Goal: Entertainment & Leisure: Consume media (video, audio)

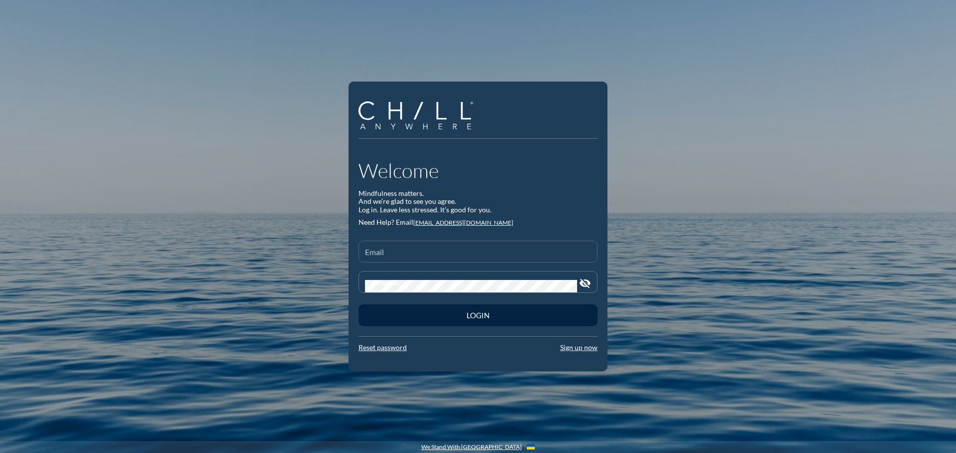
click at [389, 257] on input "Email" at bounding box center [478, 256] width 226 height 12
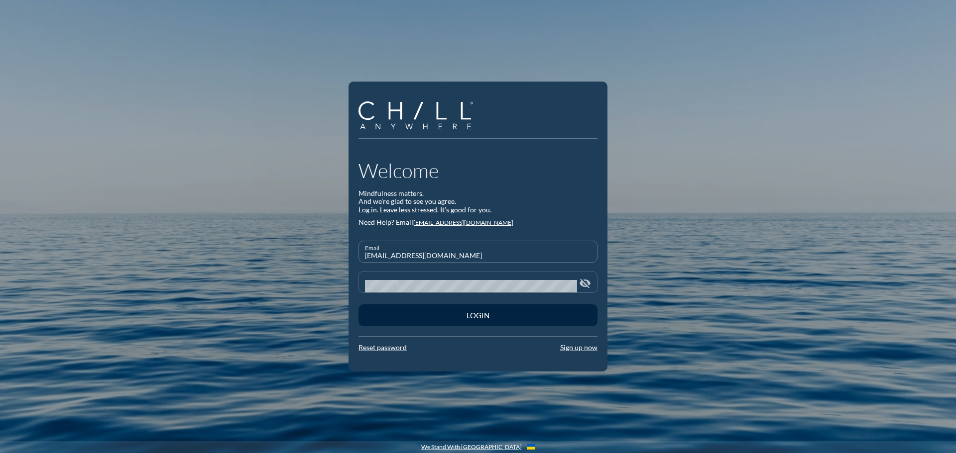
type input "[EMAIL_ADDRESS][DOMAIN_NAME]"
click at [435, 278] on div "Password" at bounding box center [471, 282] width 212 height 21
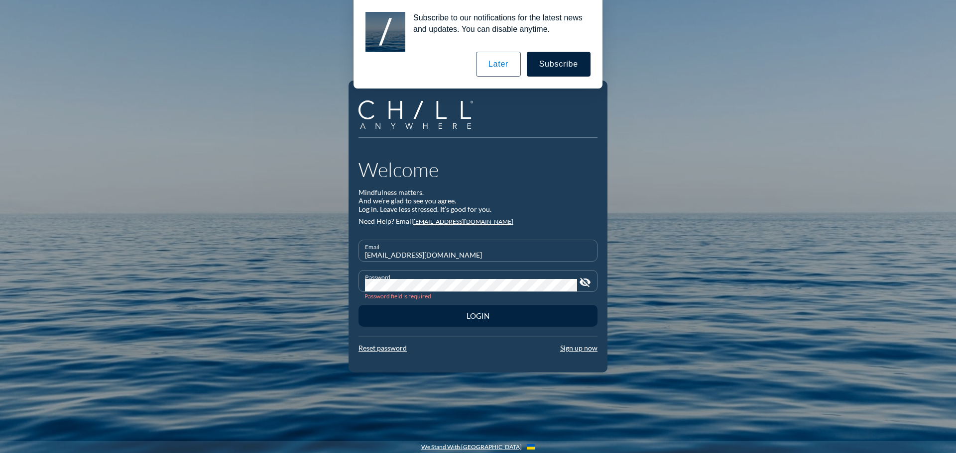
click at [358, 305] on button "Login" at bounding box center [477, 316] width 239 height 22
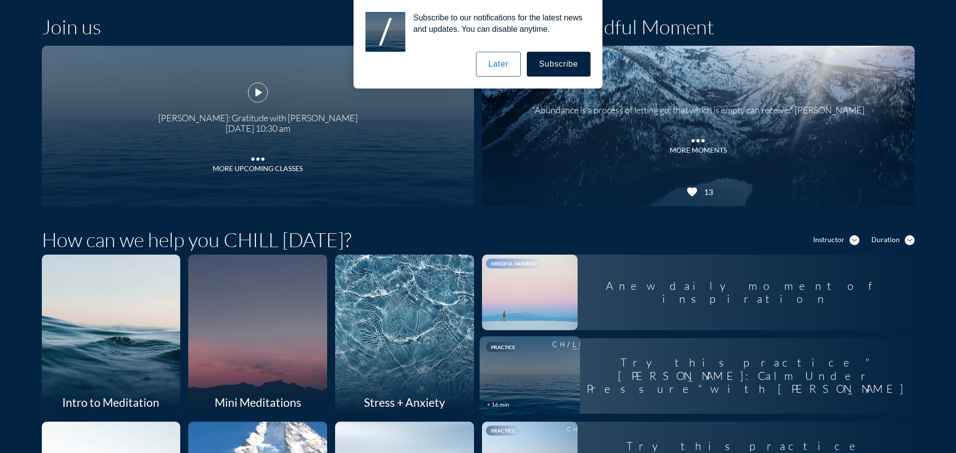
scroll to position [100, 0]
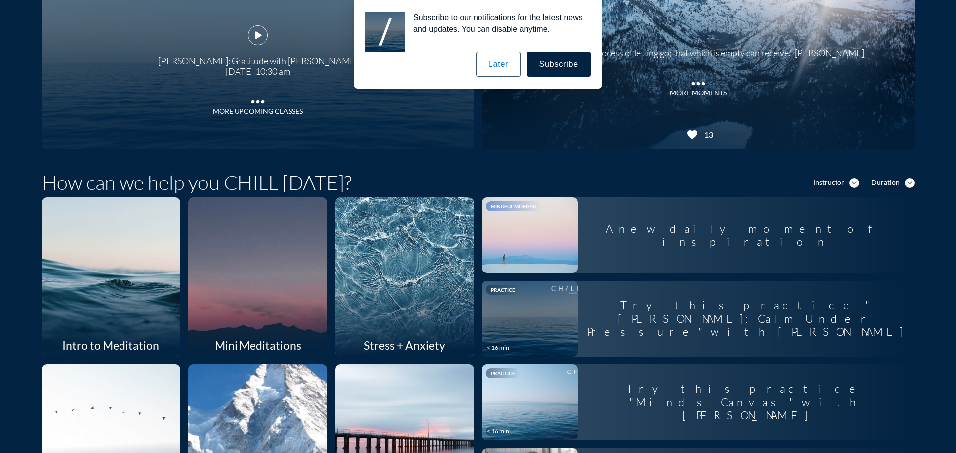
drag, startPoint x: 508, startPoint y: 52, endPoint x: 504, endPoint y: 60, distance: 8.7
click at [508, 53] on button "Later" at bounding box center [498, 64] width 45 height 25
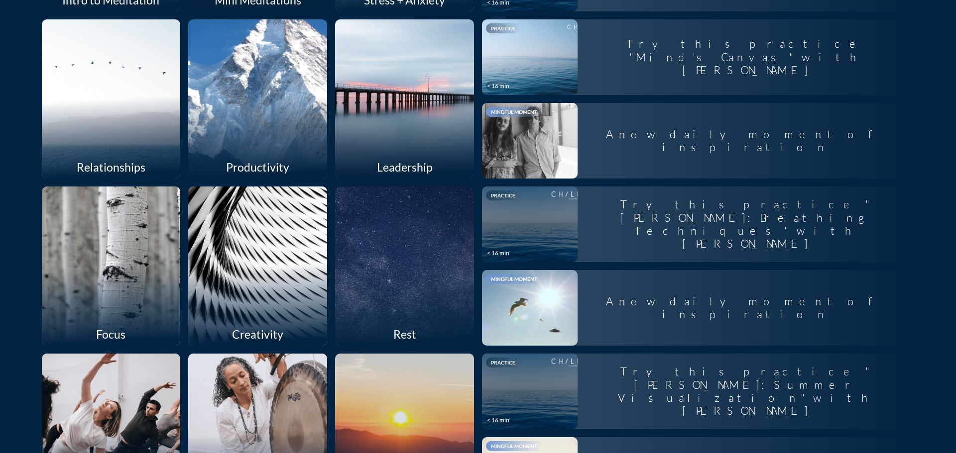
scroll to position [566, 0]
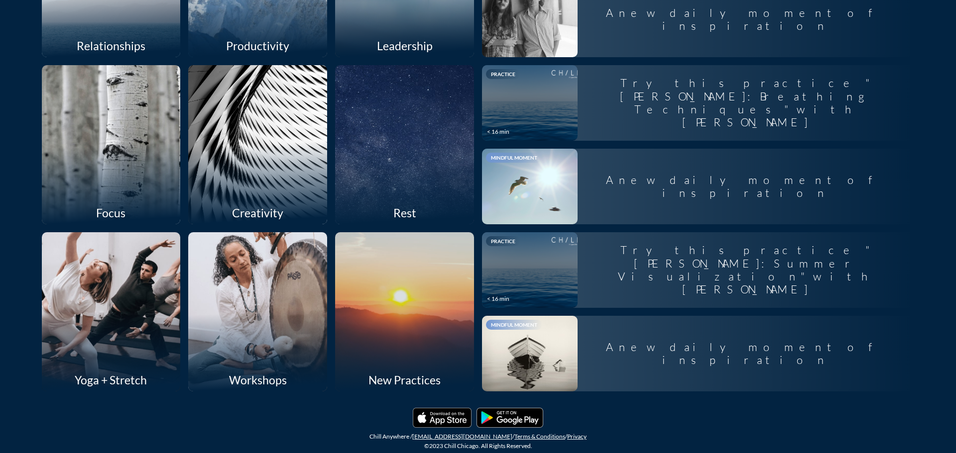
click at [119, 307] on div at bounding box center [110, 311] width 147 height 169
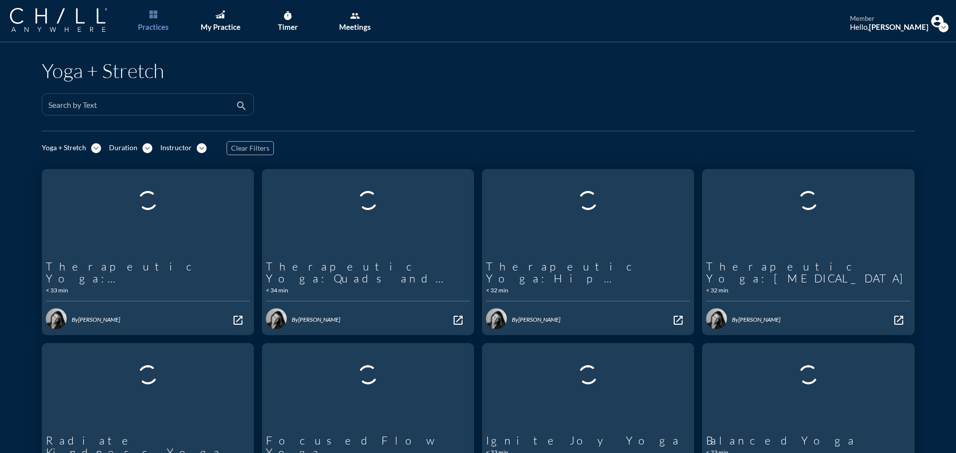
click at [113, 105] on input "Search by Text" at bounding box center [140, 109] width 185 height 12
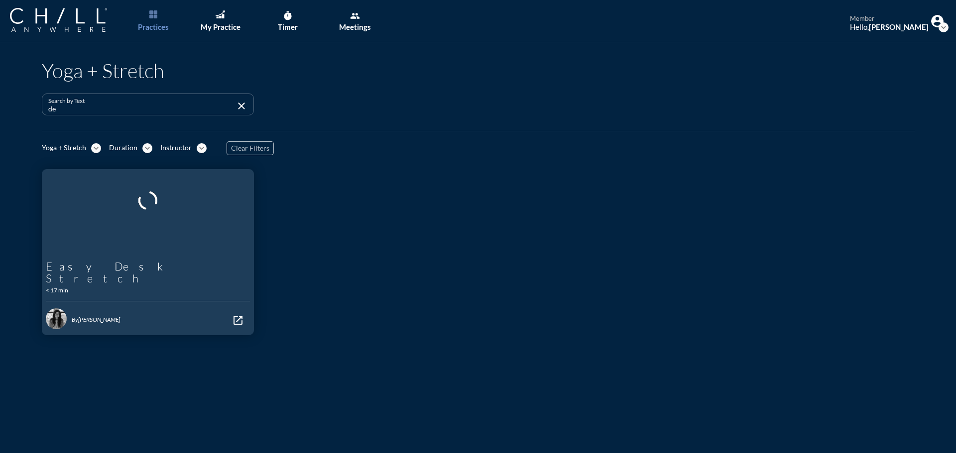
type input "d"
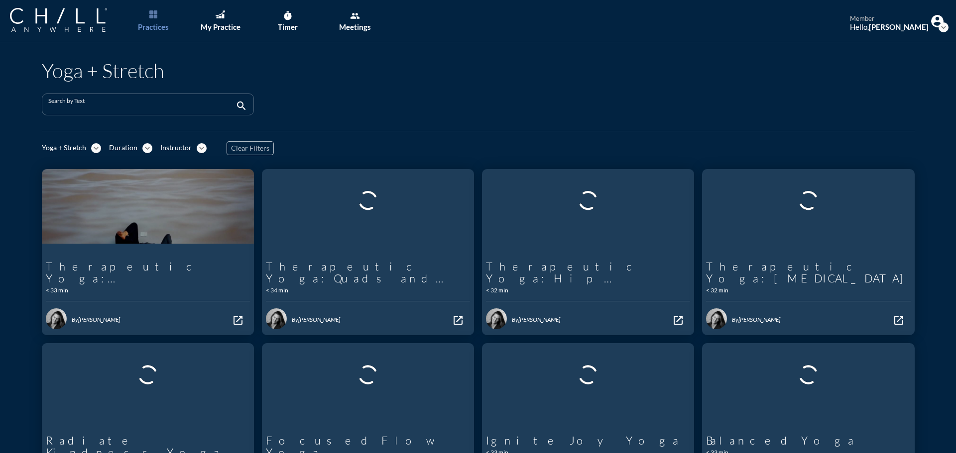
click at [164, 13] on link "Practices" at bounding box center [153, 21] width 52 height 42
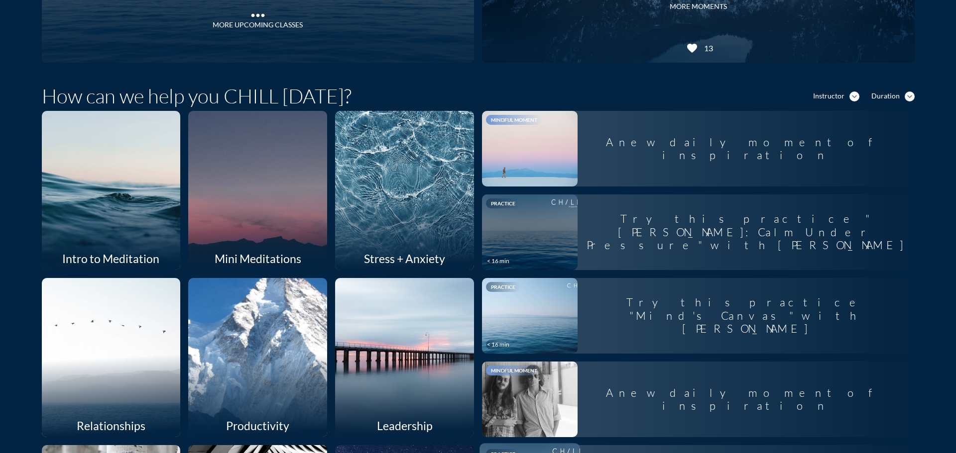
scroll to position [168, 0]
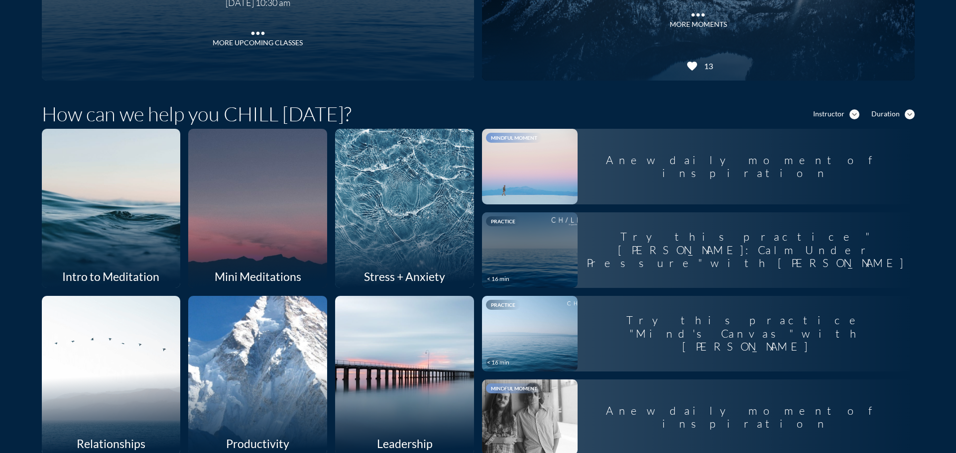
click at [844, 111] on div "Instructor expand_more" at bounding box center [836, 115] width 46 height 10
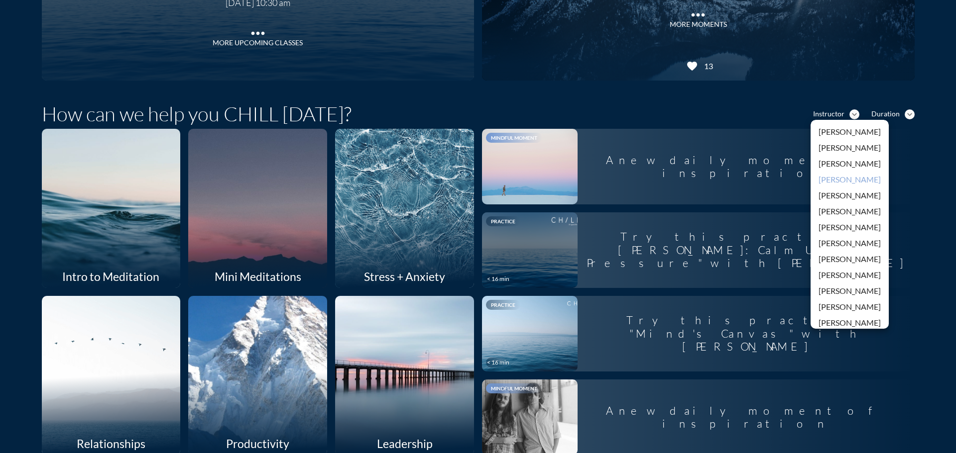
click at [840, 184] on div "[PERSON_NAME]" at bounding box center [849, 180] width 62 height 12
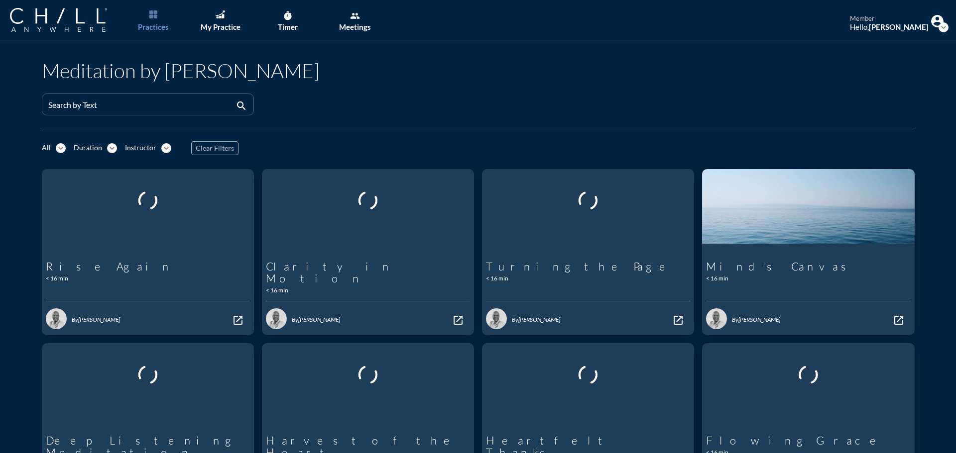
scroll to position [50, 0]
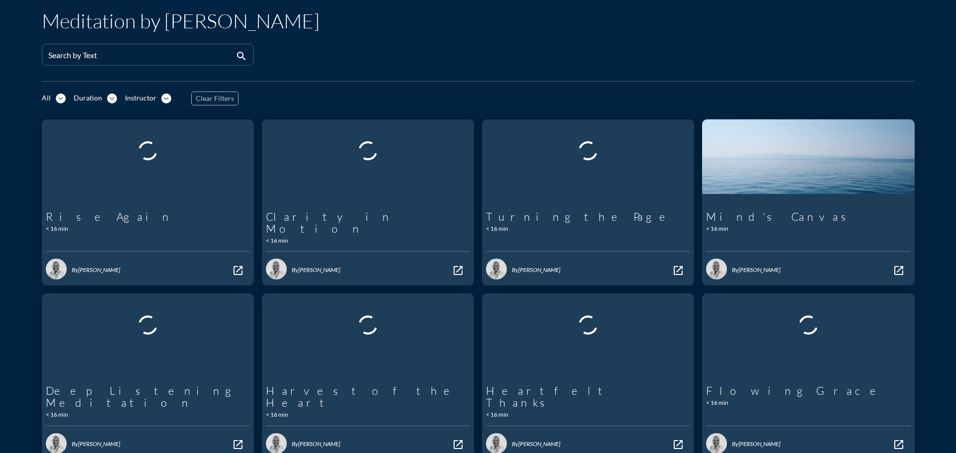
click at [45, 94] on div "All" at bounding box center [46, 98] width 9 height 8
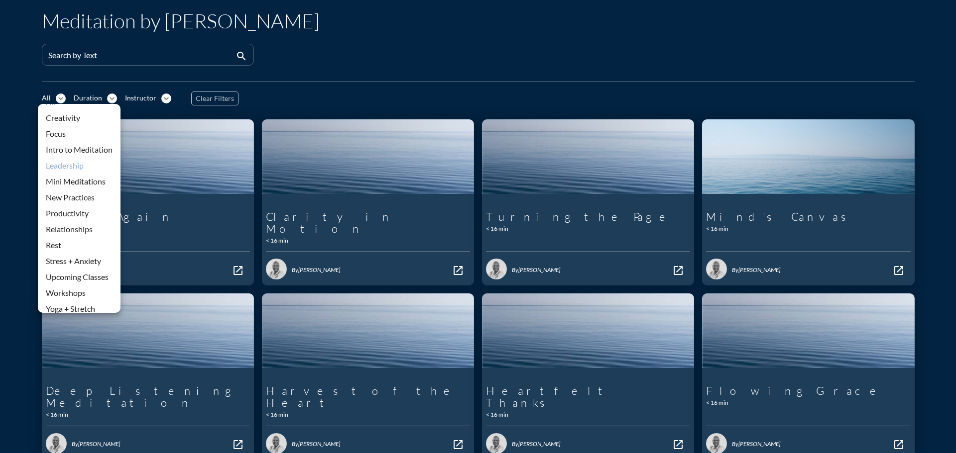
scroll to position [22, 0]
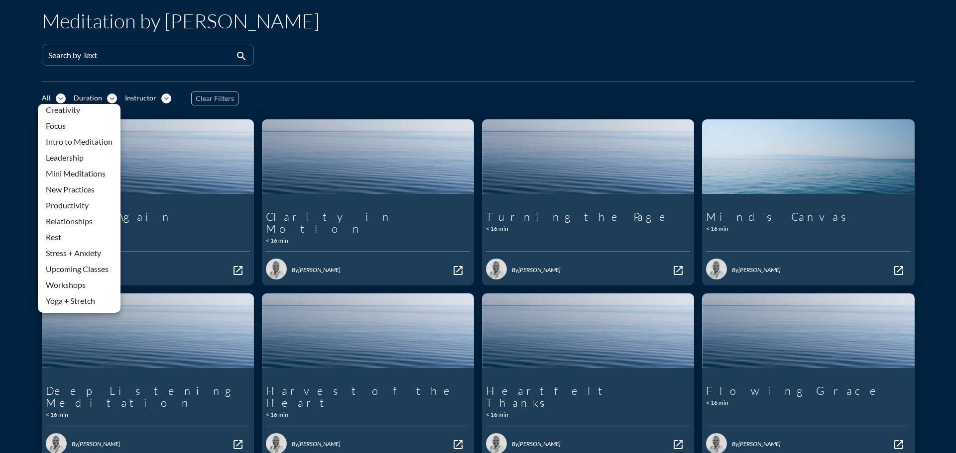
click at [352, 104] on div "All expand_more Duration expand_more Instructor expand_more Clear Filters" at bounding box center [478, 99] width 873 height 20
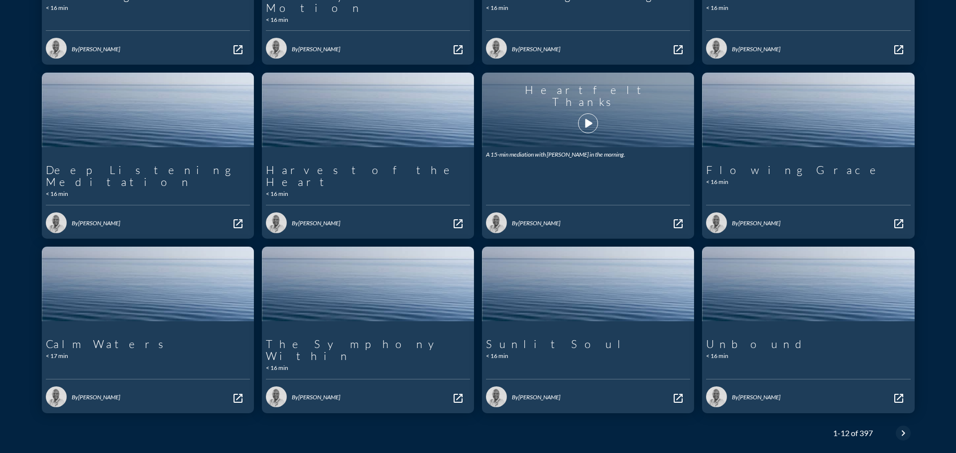
scroll to position [289, 0]
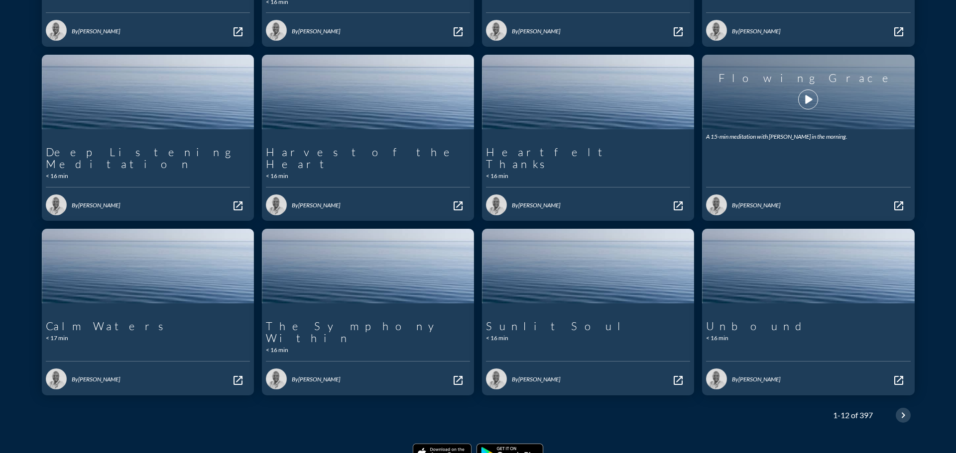
click at [897, 410] on icon "chevron_right" at bounding box center [903, 416] width 12 height 12
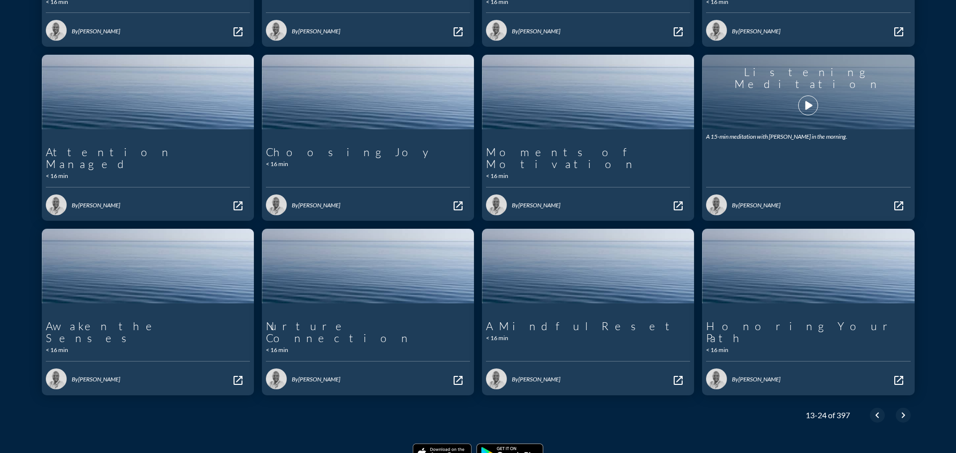
scroll to position [239, 0]
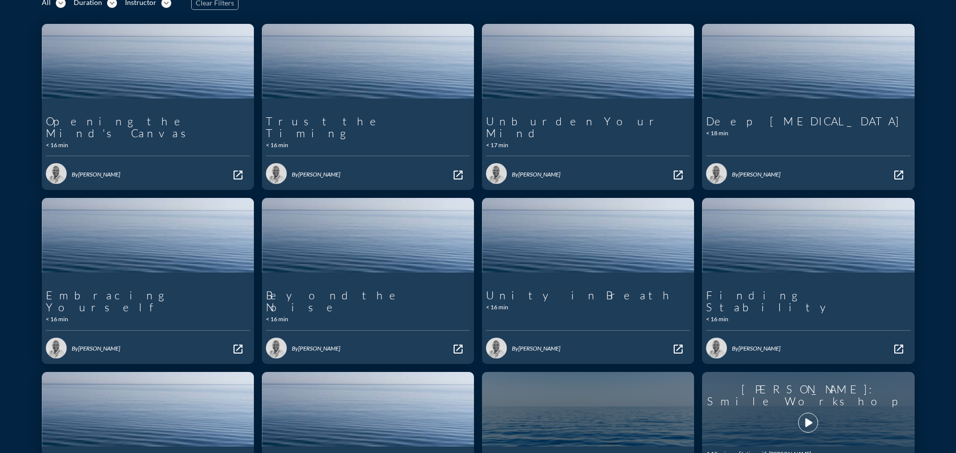
scroll to position [294, 0]
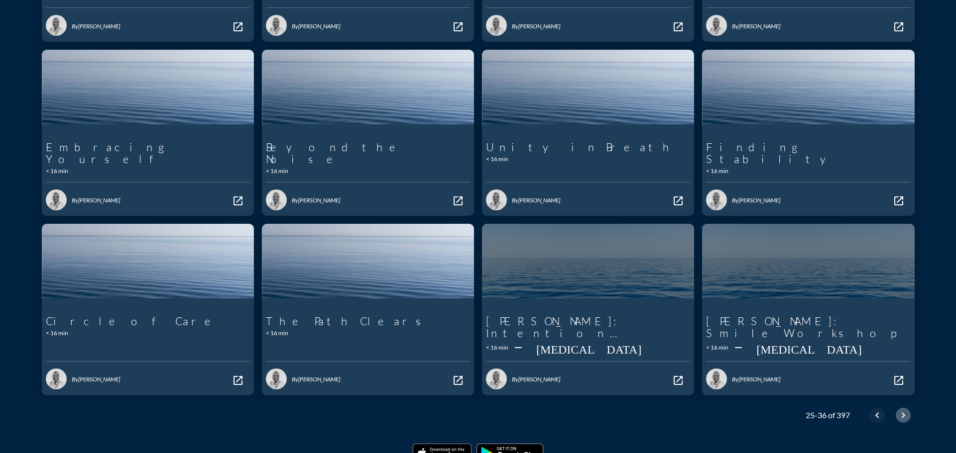
click at [902, 410] on icon "chevron_right" at bounding box center [903, 416] width 12 height 12
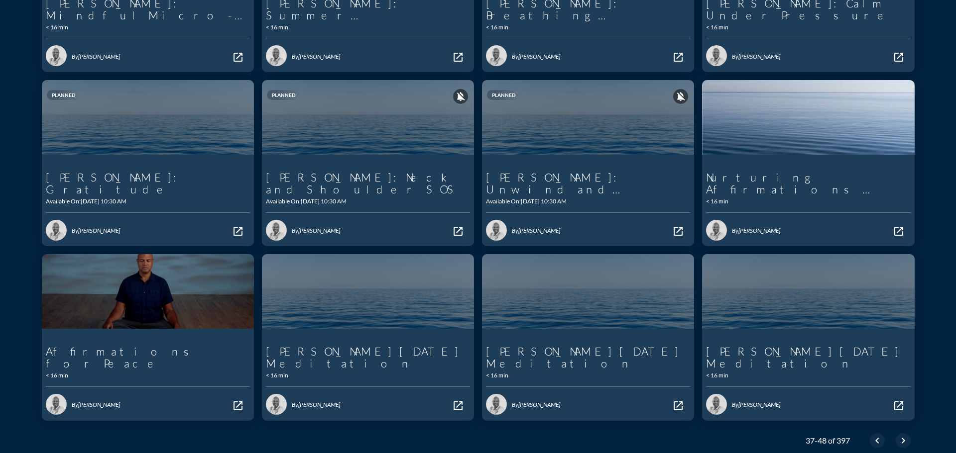
scroll to position [289, 0]
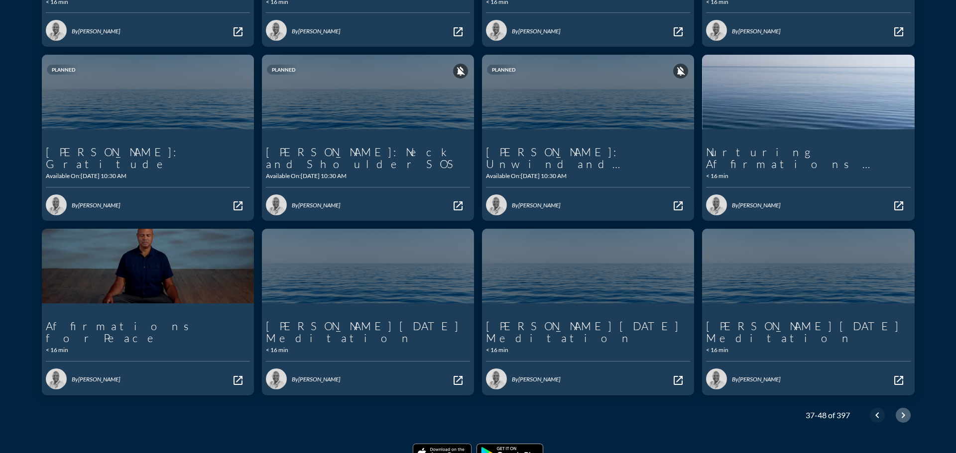
click at [904, 410] on icon "chevron_right" at bounding box center [903, 416] width 12 height 12
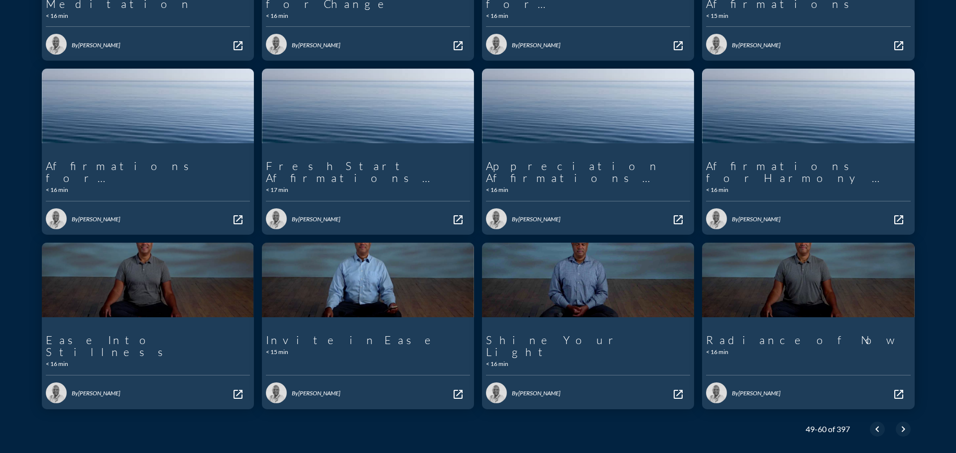
scroll to position [289, 0]
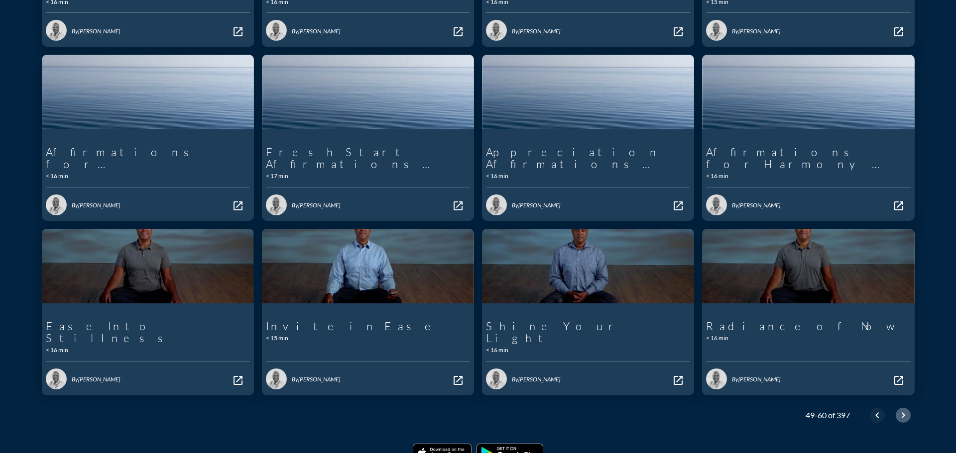
click at [897, 410] on icon "chevron_right" at bounding box center [903, 416] width 12 height 12
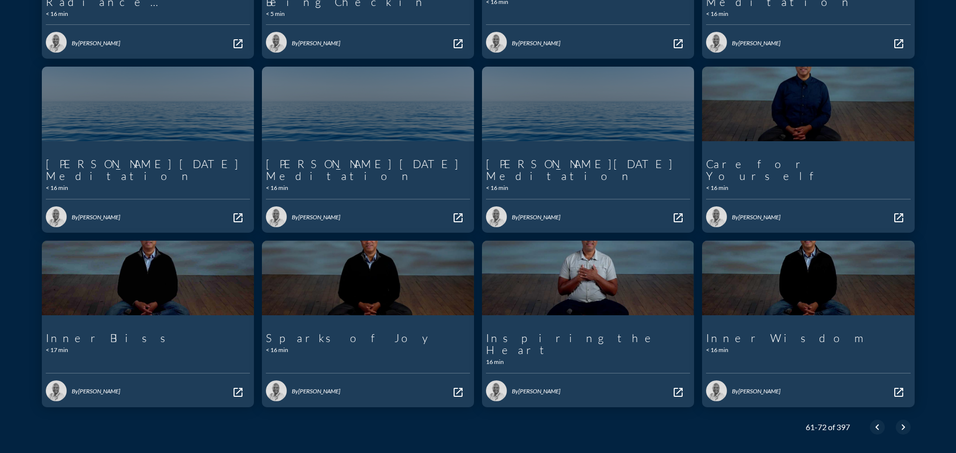
scroll to position [289, 0]
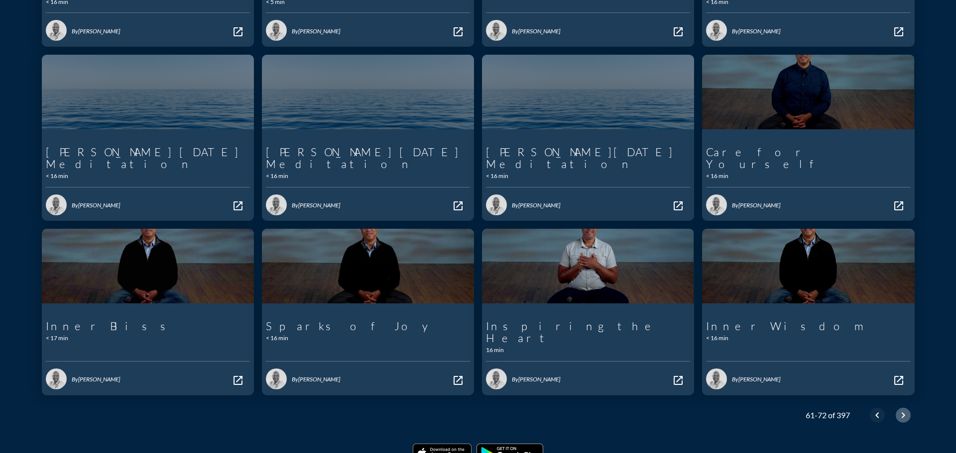
click at [903, 410] on icon "chevron_right" at bounding box center [903, 416] width 12 height 12
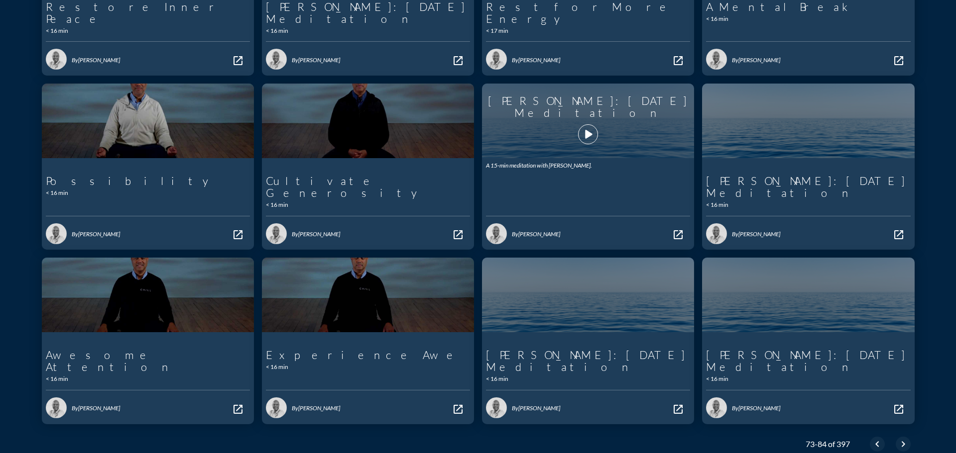
scroll to position [289, 0]
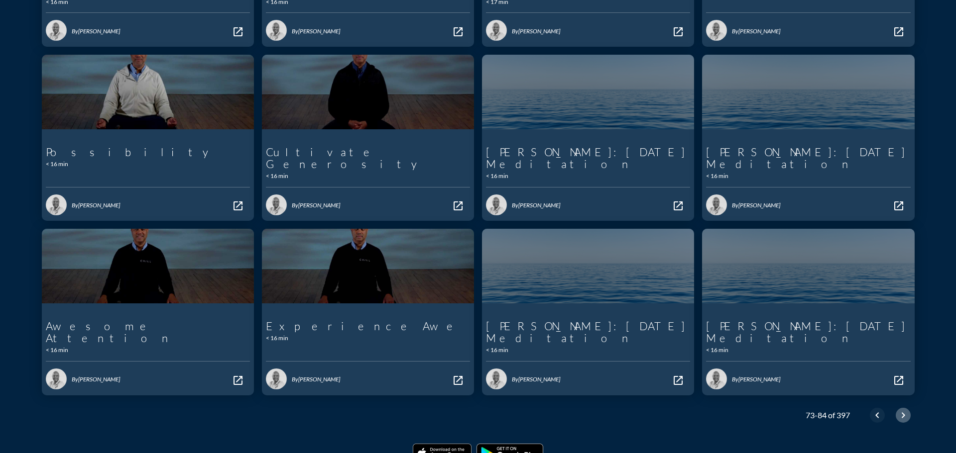
click at [897, 410] on icon "chevron_right" at bounding box center [903, 416] width 12 height 12
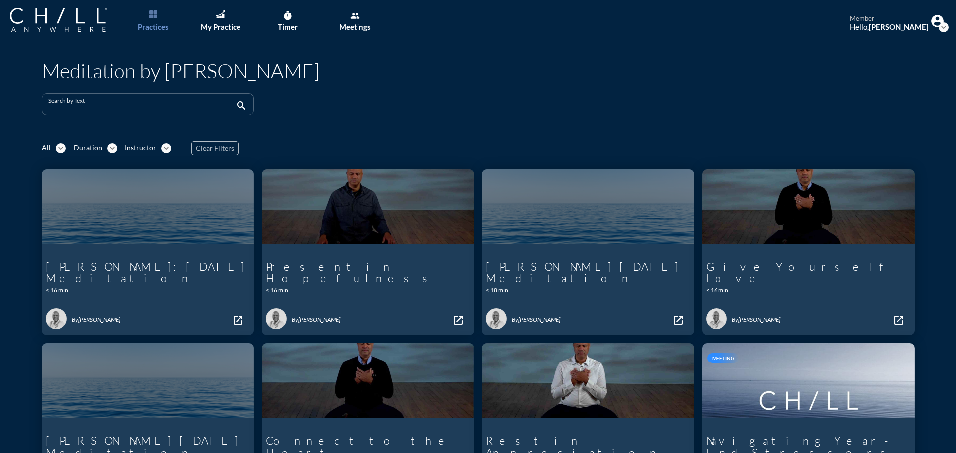
click at [162, 113] on input "Search by Text" at bounding box center [140, 109] width 185 height 12
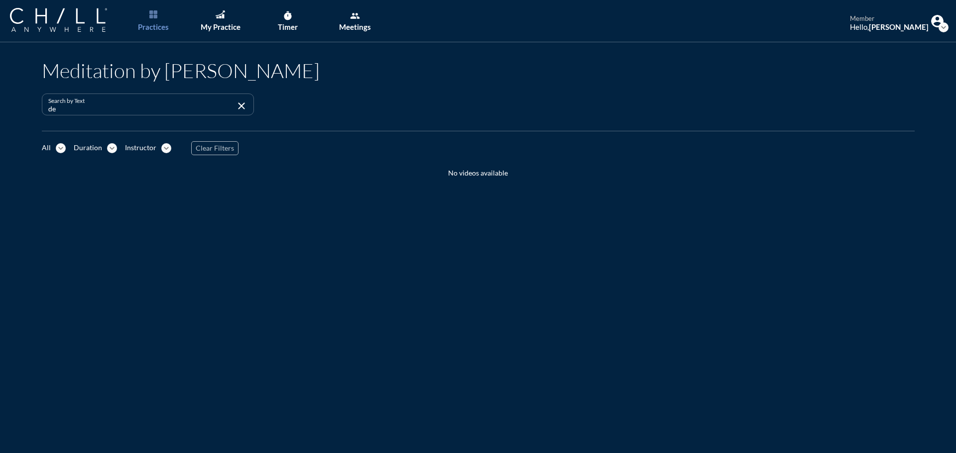
type input "d"
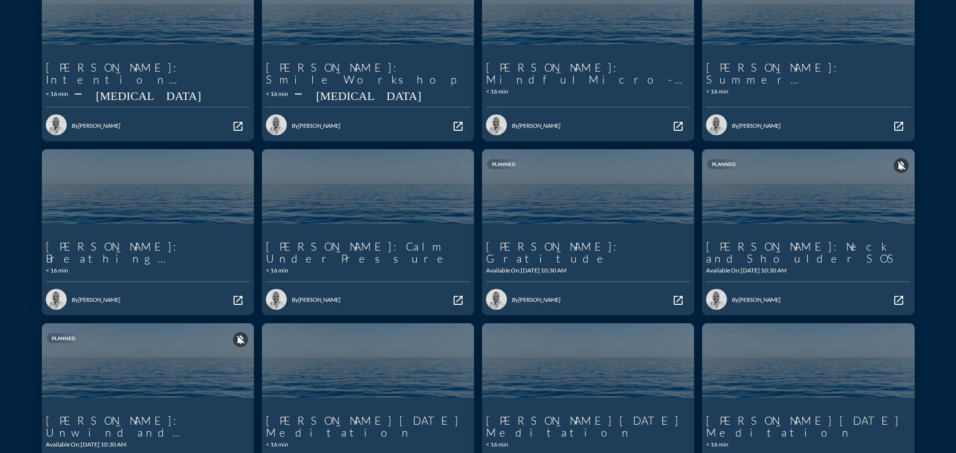
scroll to position [249, 0]
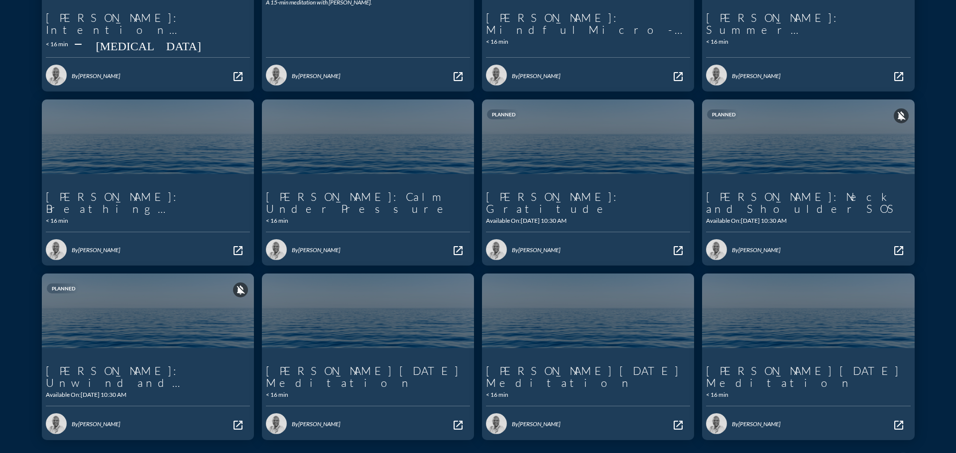
type input "[PERSON_NAME]"
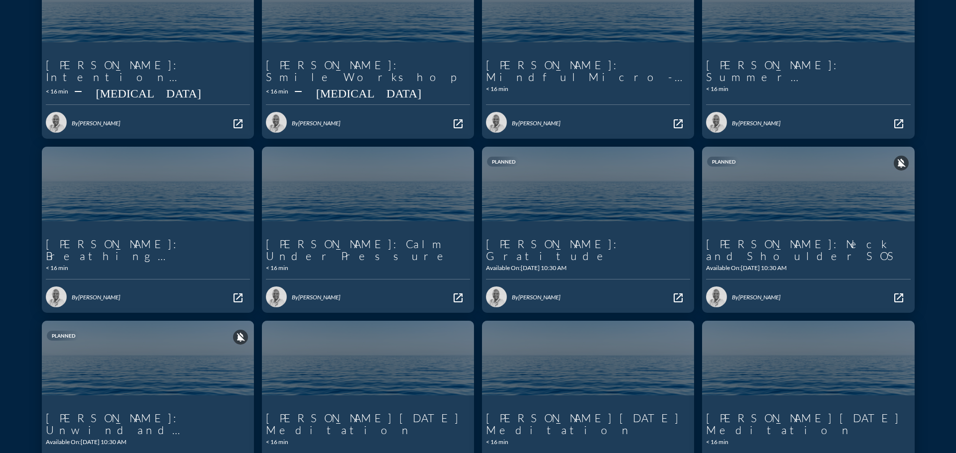
scroll to position [149, 0]
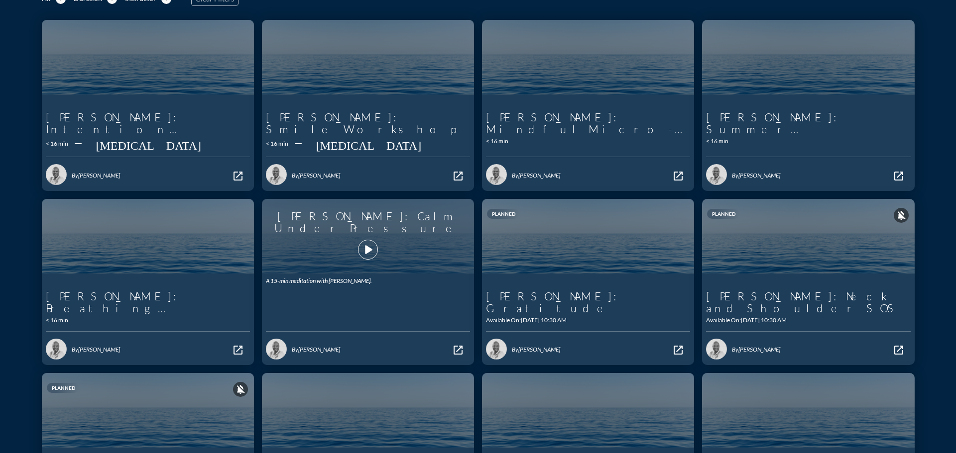
click at [321, 278] on p "A 15-min meditation with [PERSON_NAME]." at bounding box center [368, 281] width 204 height 7
click at [360, 241] on icon "play_arrow" at bounding box center [367, 249] width 17 height 17
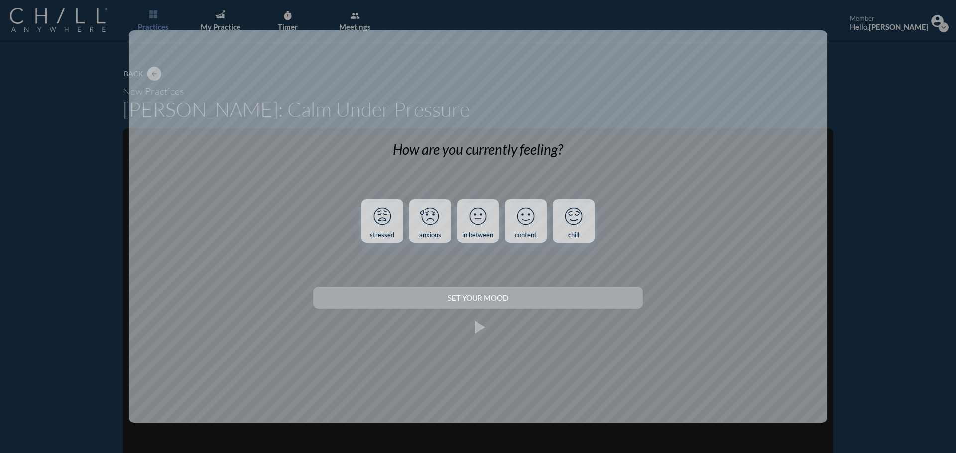
drag, startPoint x: 819, startPoint y: 61, endPoint x: 818, endPoint y: 71, distance: 10.0
click at [820, 62] on div "How are you currently feeling? stressed anxious in between content chill Set yo…" at bounding box center [478, 226] width 698 height 393
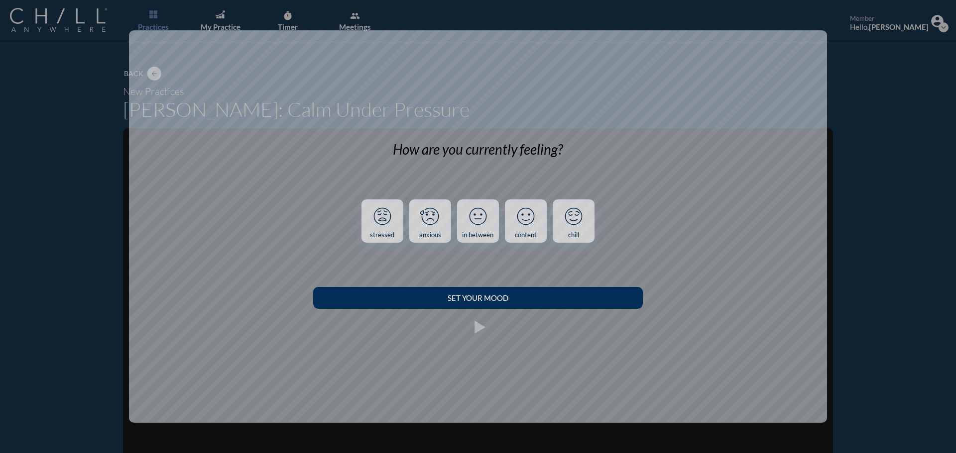
drag, startPoint x: 382, startPoint y: 212, endPoint x: 450, endPoint y: 306, distance: 115.8
click at [382, 212] on icon at bounding box center [382, 217] width 26 height 26
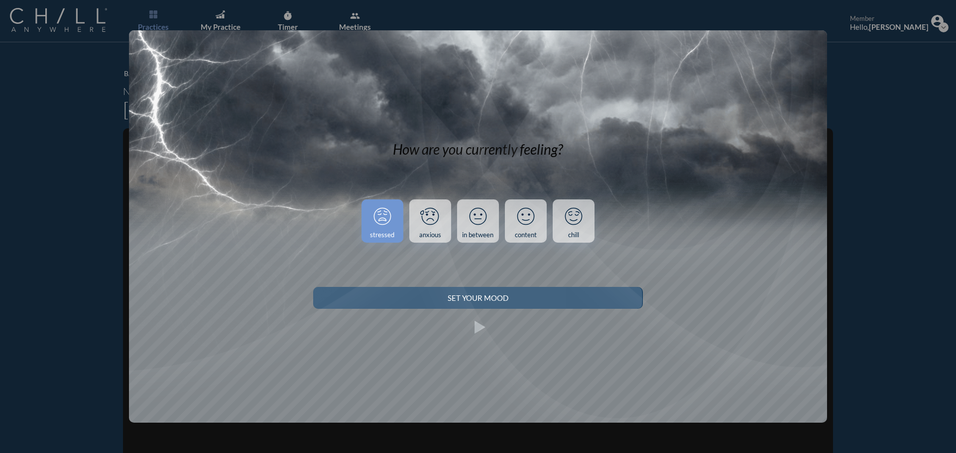
click at [467, 301] on div "Set your Mood" at bounding box center [478, 298] width 294 height 9
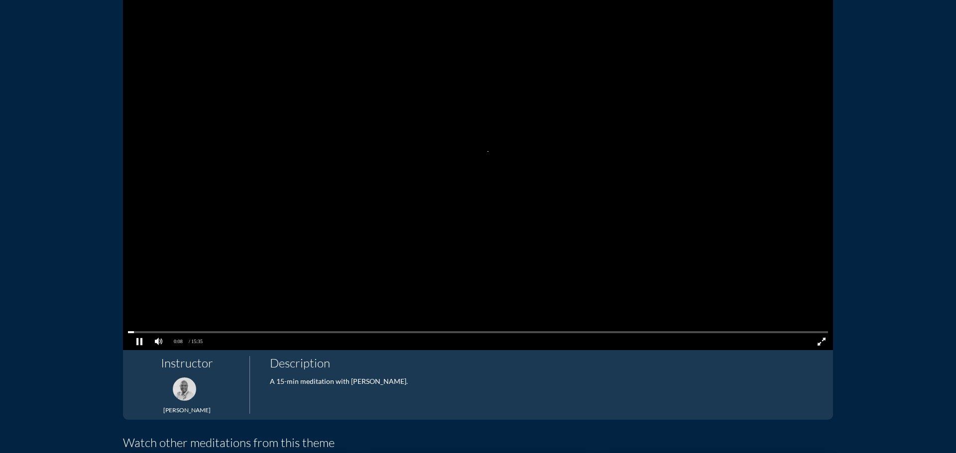
scroll to position [199, 0]
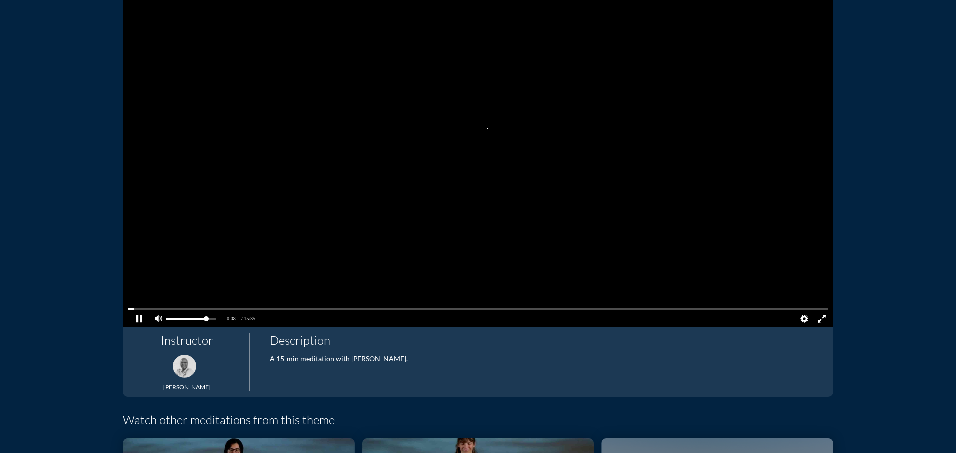
click at [145, 316] on pjsdiv at bounding box center [478, 319] width 710 height 17
click at [135, 318] on pjsdiv at bounding box center [138, 319] width 17 height 17
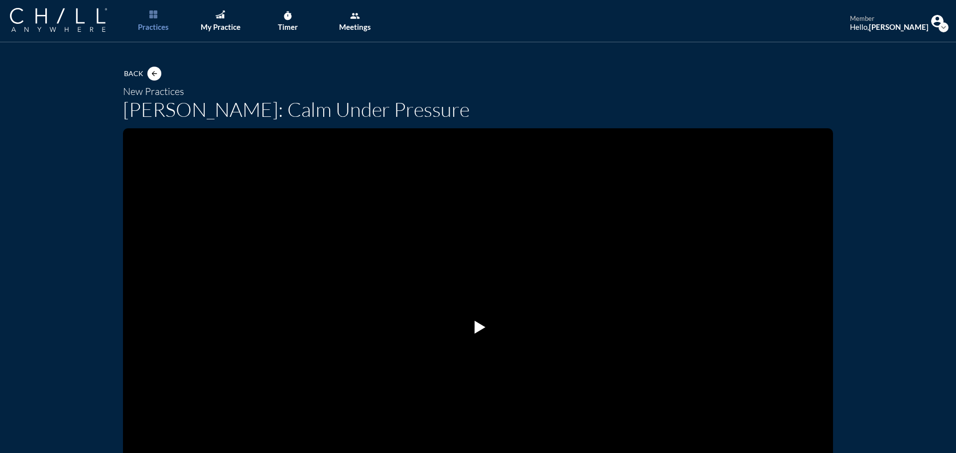
click at [154, 80] on div "Back arrow_back" at bounding box center [145, 74] width 44 height 20
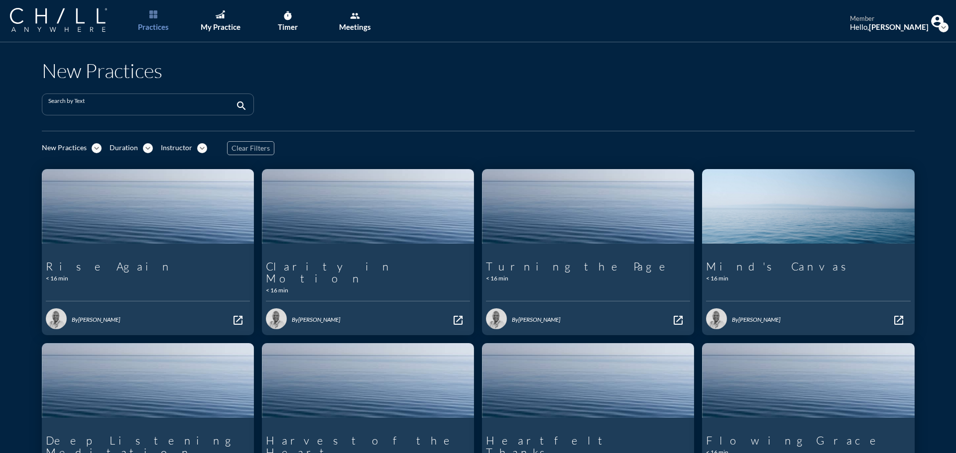
click at [130, 110] on input "Search by Text" at bounding box center [140, 109] width 185 height 12
type input "[PERSON_NAME]"
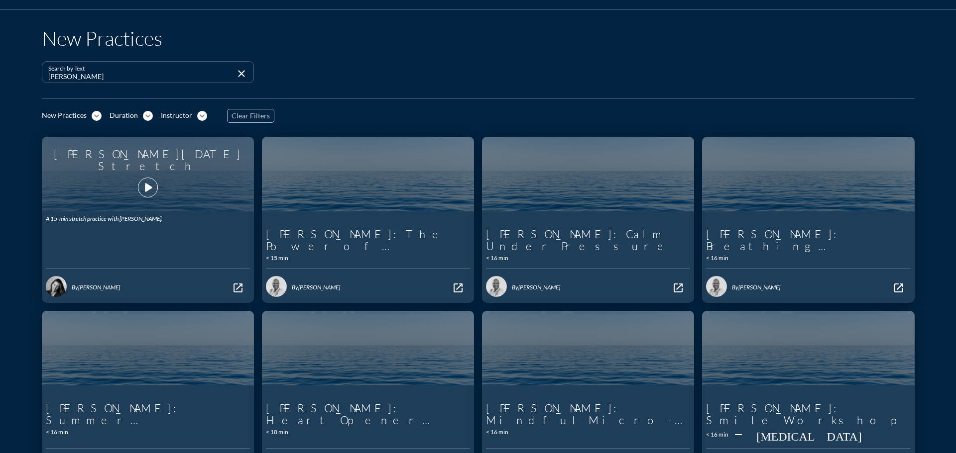
scroll to position [50, 0]
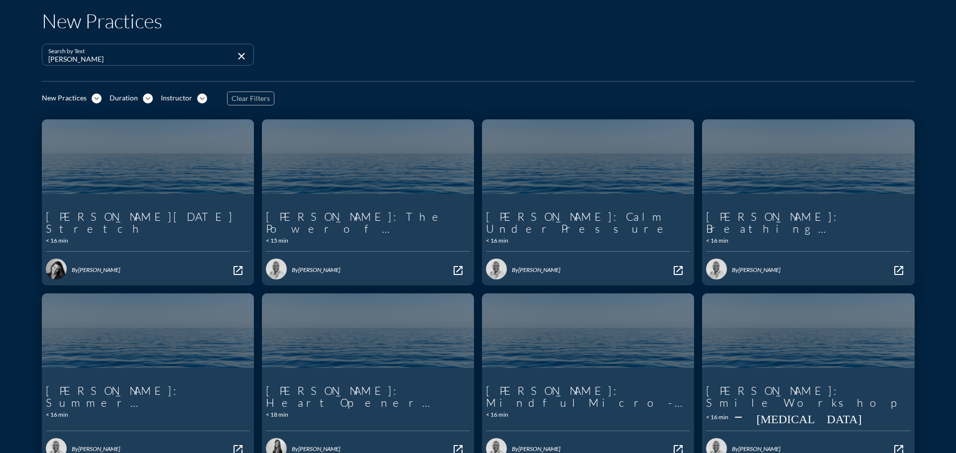
drag, startPoint x: 74, startPoint y: 107, endPoint x: 104, endPoint y: 87, distance: 36.3
click at [79, 101] on div "New Practices expand_more Duration expand_more Instructor expand_more Clear Fil…" at bounding box center [478, 99] width 873 height 20
click at [112, 85] on div "New Practices Search by Text [PERSON_NAME] close New Practices expand_more Dura…" at bounding box center [478, 340] width 873 height 687
click at [96, 100] on icon "expand_more" at bounding box center [97, 99] width 10 height 10
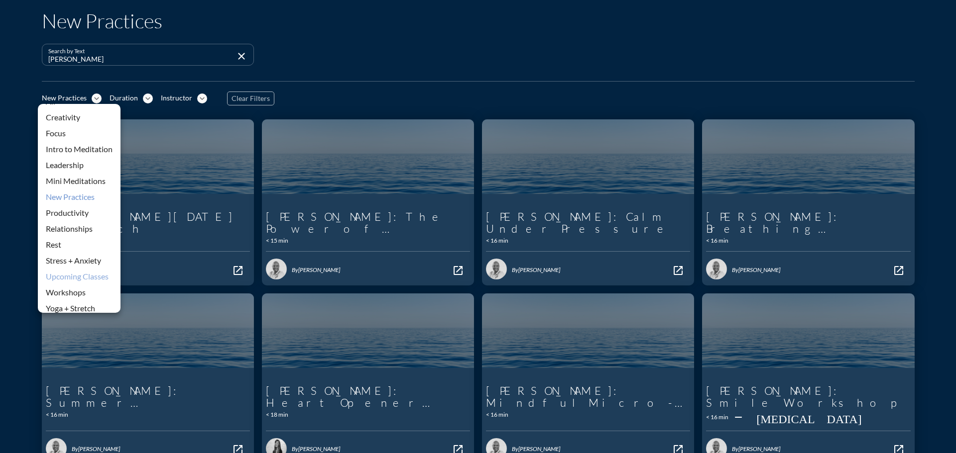
scroll to position [22, 0]
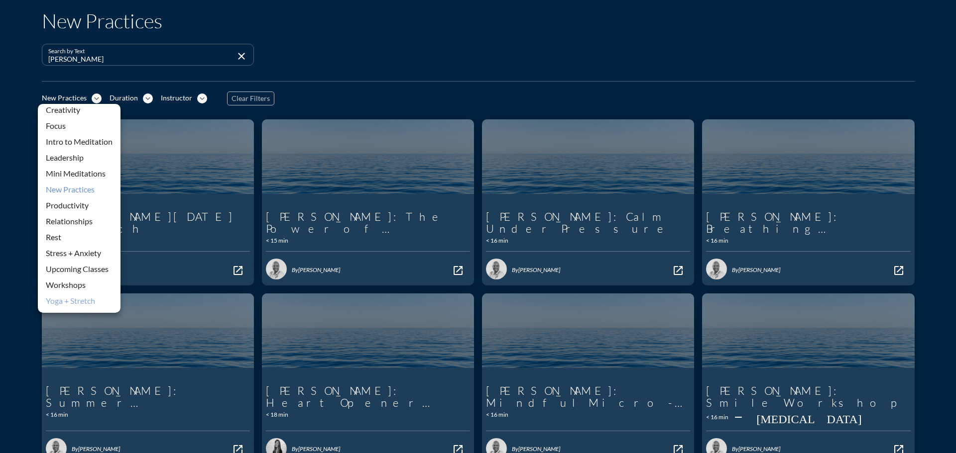
click at [77, 298] on div "Yoga + Stretch" at bounding box center [79, 301] width 67 height 12
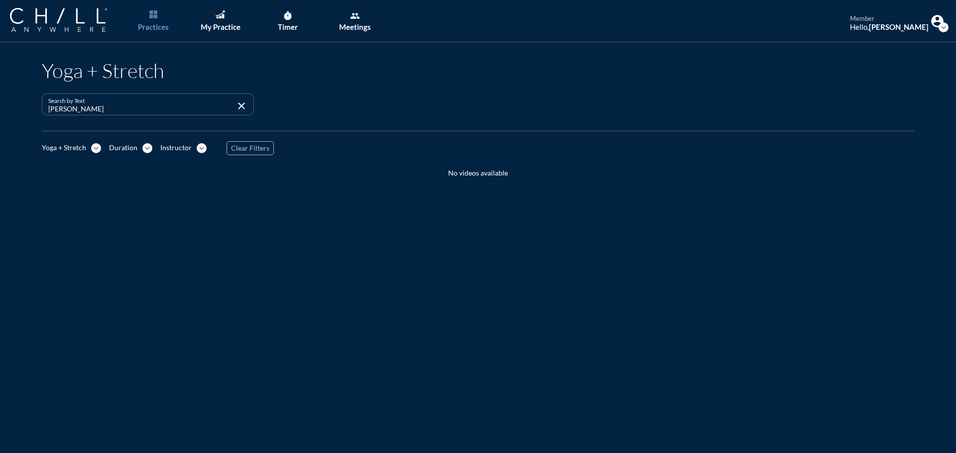
click at [81, 111] on input "[PERSON_NAME]" at bounding box center [140, 109] width 185 height 12
click at [169, 145] on div "Instructor" at bounding box center [175, 148] width 31 height 8
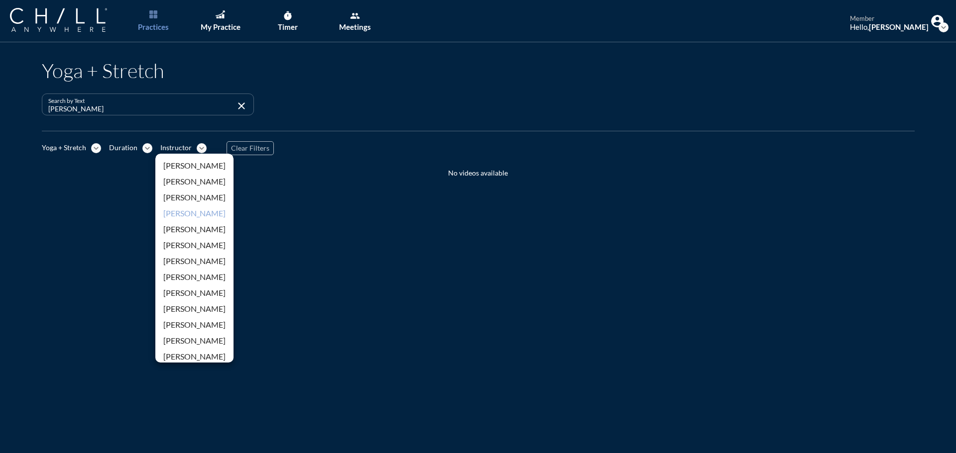
click at [172, 218] on div "[PERSON_NAME]" at bounding box center [194, 214] width 62 height 12
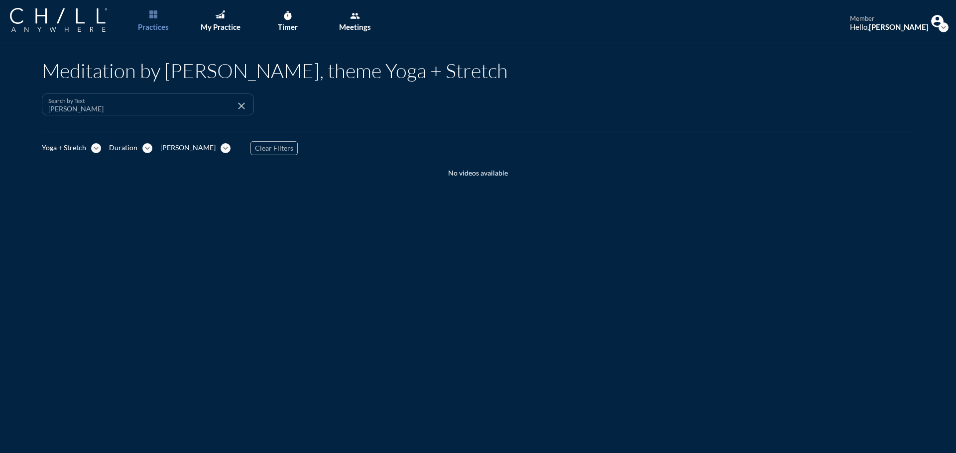
click at [249, 105] on div "Search by Text [PERSON_NAME] close" at bounding box center [148, 105] width 212 height 22
click at [225, 105] on input "[PERSON_NAME]" at bounding box center [140, 109] width 185 height 12
click at [235, 105] on icon "close" at bounding box center [241, 106] width 12 height 12
click at [283, 226] on div "Meditation by [PERSON_NAME], theme Yoga + Stretch Search by Text search Yoga + …" at bounding box center [478, 268] width 956 height 453
click at [185, 154] on div "Yoga + Stretch expand_more Duration expand_more [PERSON_NAME] expand_more Clear…" at bounding box center [478, 148] width 873 height 20
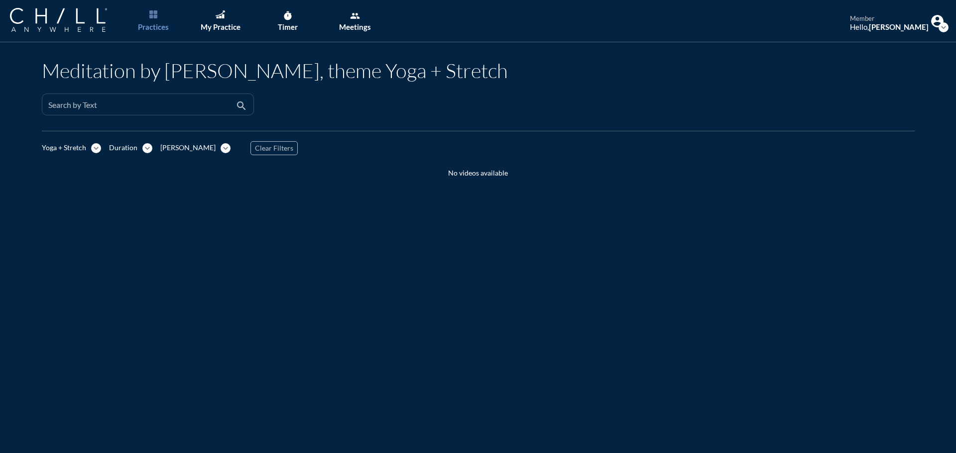
click at [185, 150] on div "[PERSON_NAME] expand_more" at bounding box center [195, 148] width 70 height 10
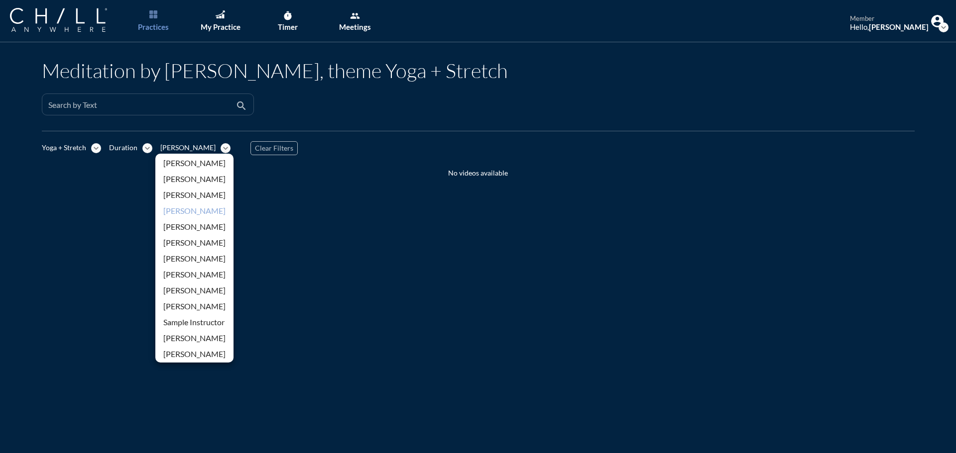
scroll to position [165, 0]
click at [335, 265] on div "Meditation by [PERSON_NAME], theme Yoga + Stretch Search by Text search Yoga + …" at bounding box center [478, 268] width 956 height 453
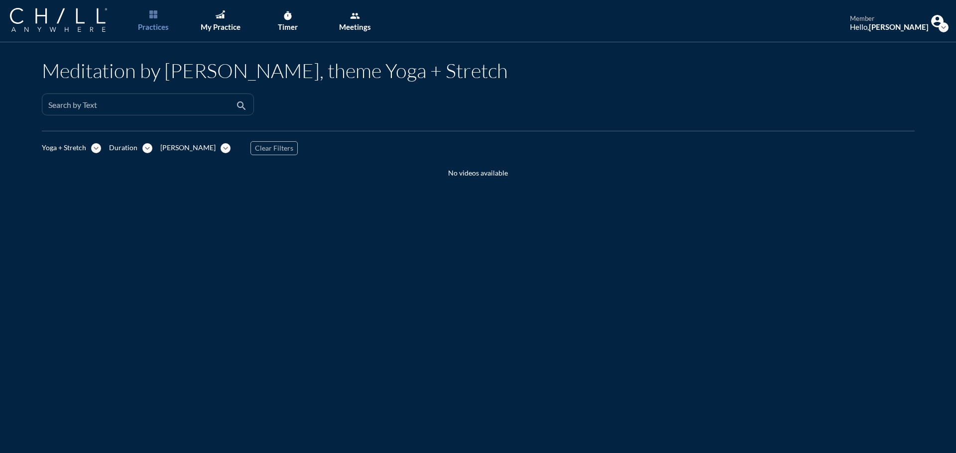
scroll to position [0, 0]
click at [71, 146] on div "Yoga + Stretch" at bounding box center [64, 148] width 44 height 8
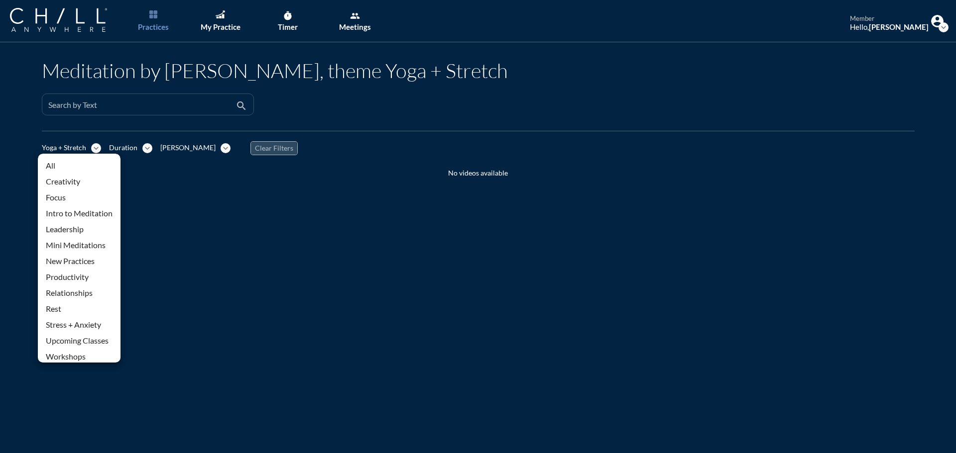
click at [255, 150] on span "Clear Filters" at bounding box center [274, 148] width 38 height 8
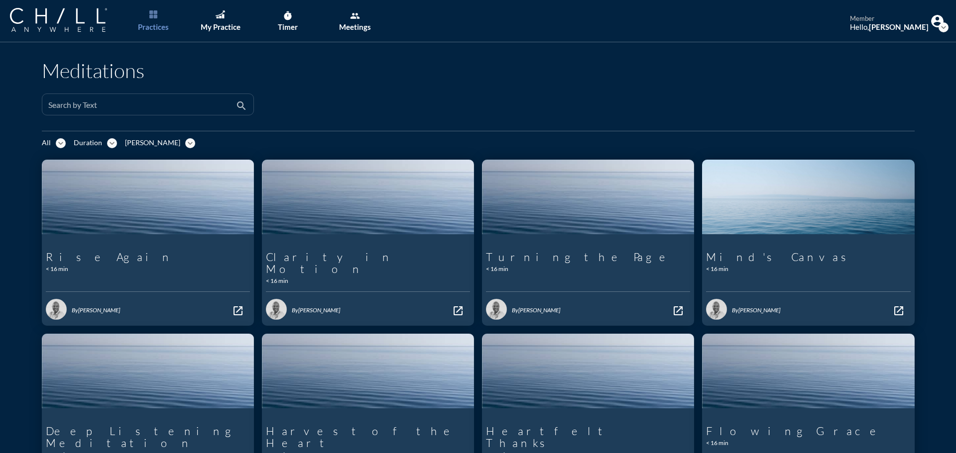
click at [56, 142] on div "expand_more" at bounding box center [61, 143] width 10 height 10
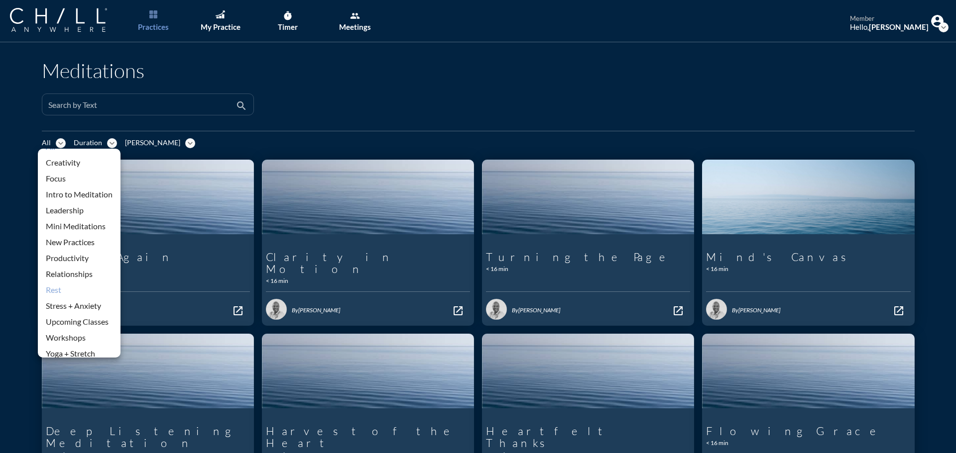
scroll to position [22, 0]
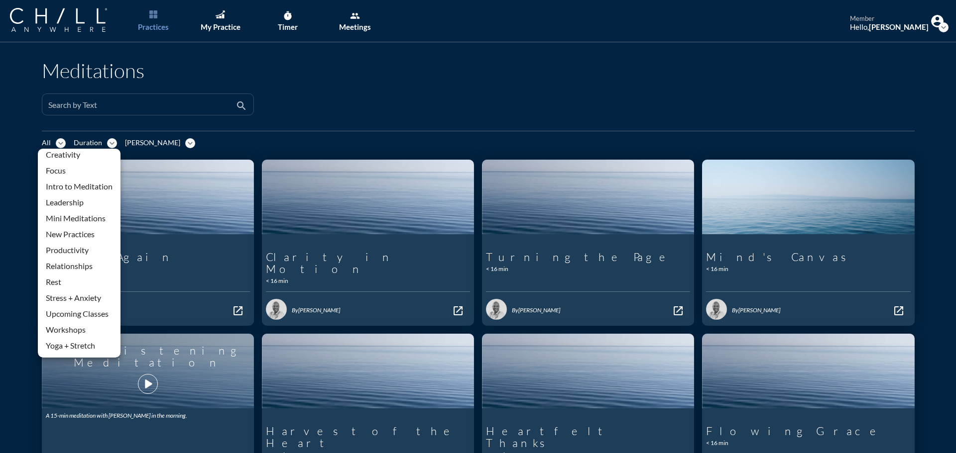
click at [74, 337] on link "Workshops" at bounding box center [79, 330] width 83 height 16
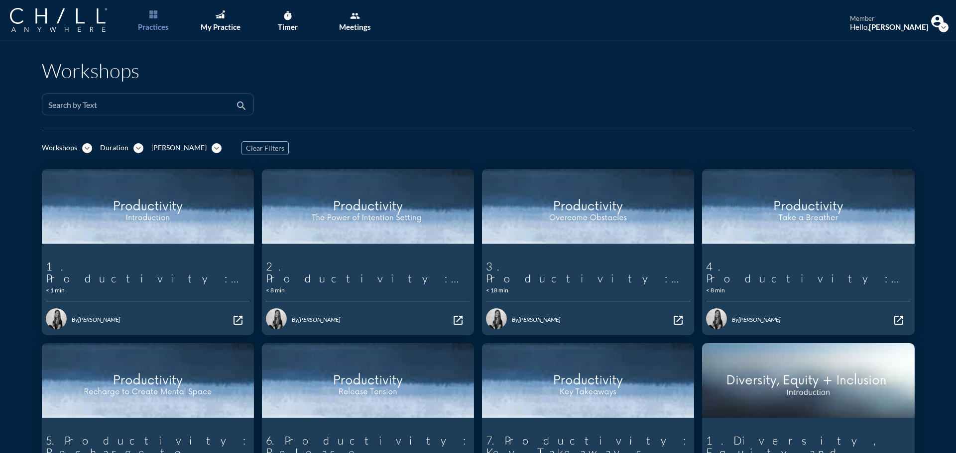
click at [54, 150] on div "Workshops" at bounding box center [59, 148] width 35 height 8
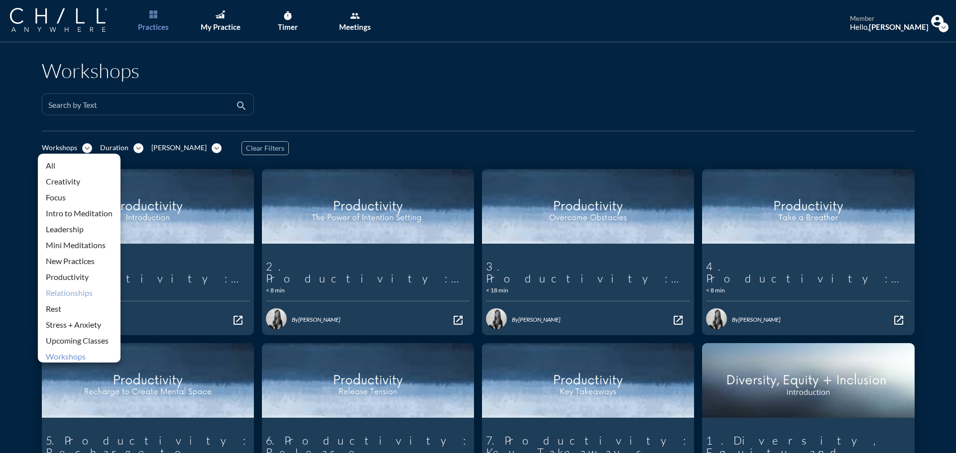
scroll to position [22, 0]
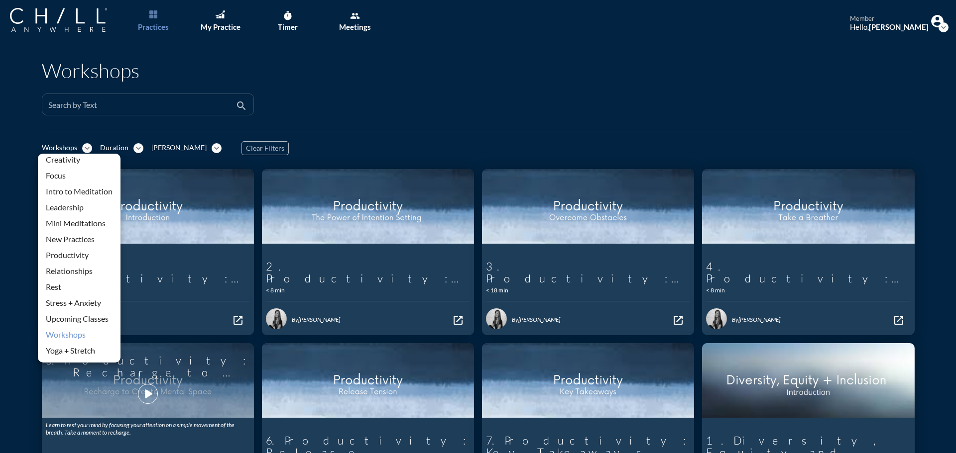
click at [73, 351] on div "Yoga + Stretch" at bounding box center [79, 351] width 67 height 12
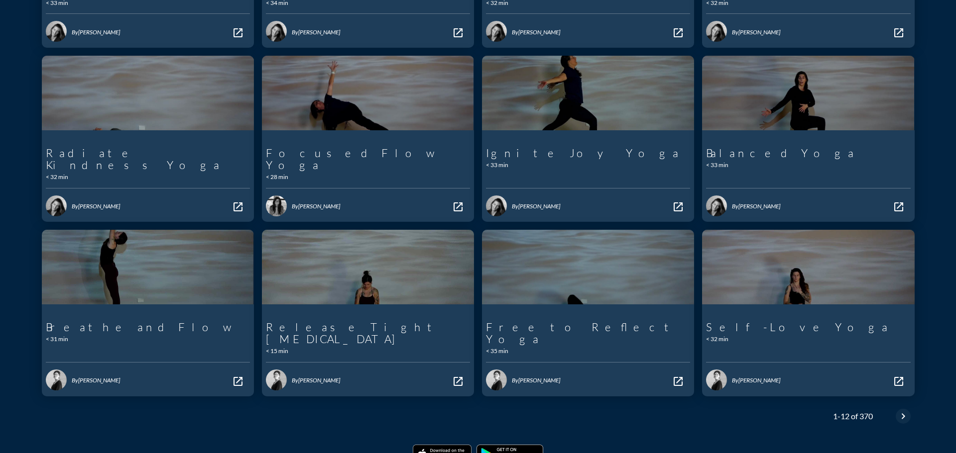
scroll to position [289, 0]
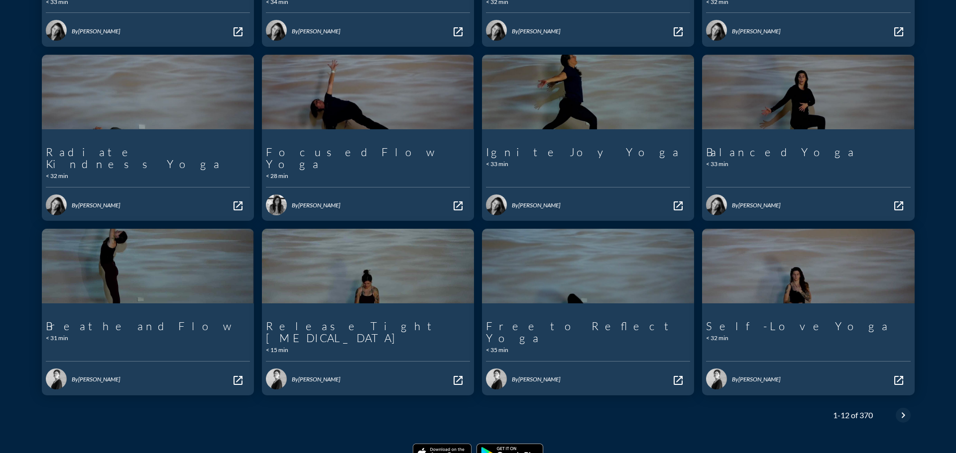
drag, startPoint x: 905, startPoint y: 367, endPoint x: 891, endPoint y: 381, distance: 19.0
click at [902, 404] on div "1-12 of 370 chevron_left chevron_right" at bounding box center [868, 416] width 94 height 24
click at [895, 410] on div "chevron_right" at bounding box center [902, 416] width 15 height 12
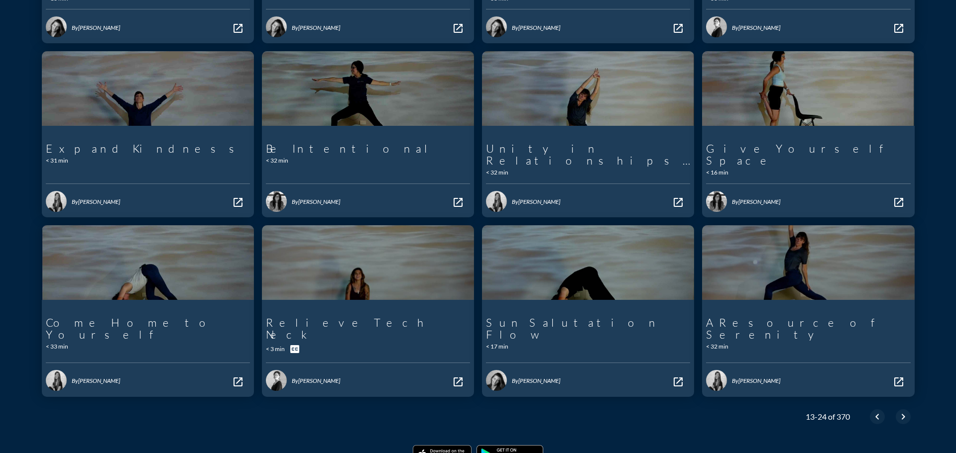
scroll to position [294, 0]
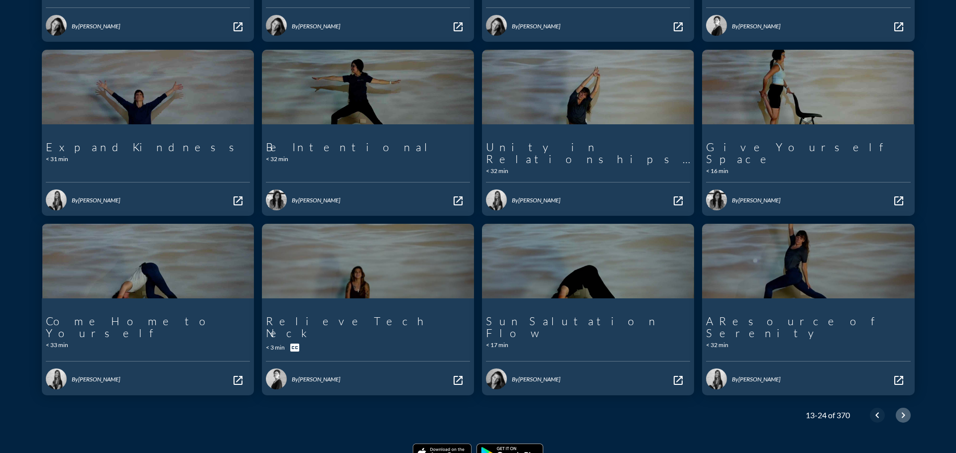
click at [897, 410] on icon "chevron_right" at bounding box center [903, 416] width 12 height 12
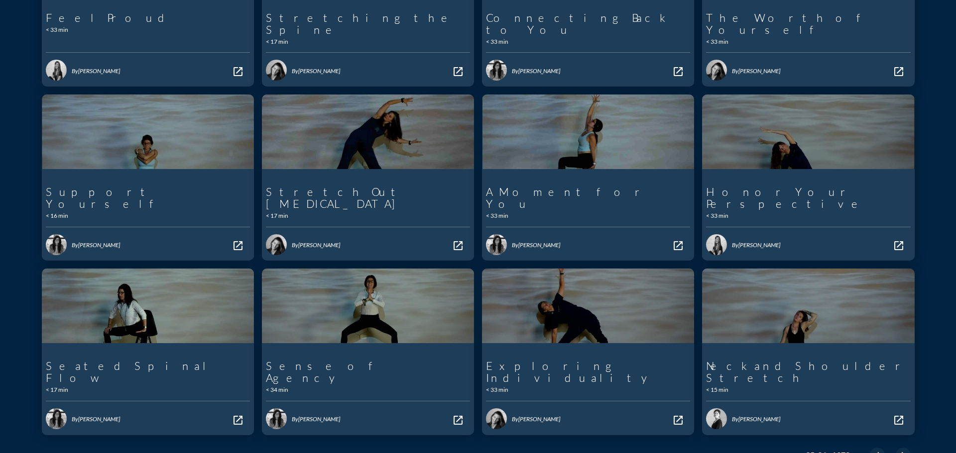
scroll to position [289, 0]
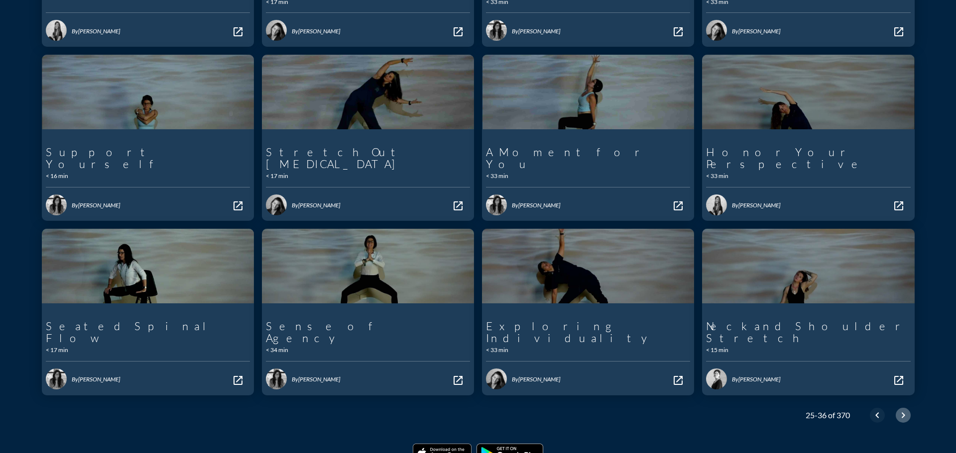
click at [895, 410] on div "chevron_right" at bounding box center [902, 416] width 15 height 12
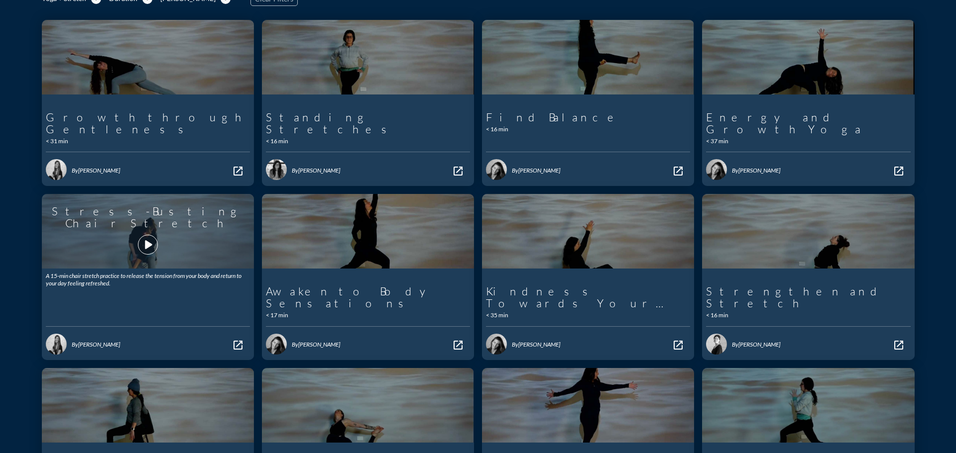
scroll to position [199, 0]
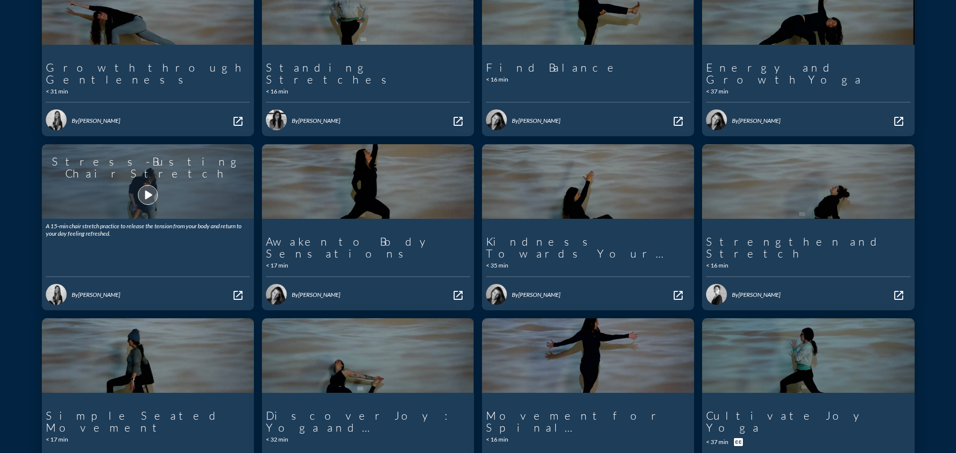
click at [147, 187] on icon "play_arrow" at bounding box center [147, 195] width 17 height 17
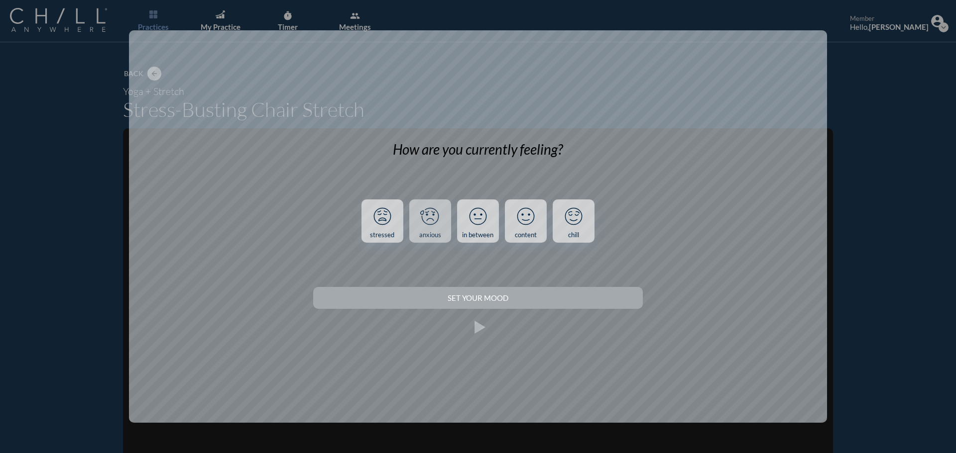
click at [442, 214] on icon at bounding box center [430, 217] width 26 height 26
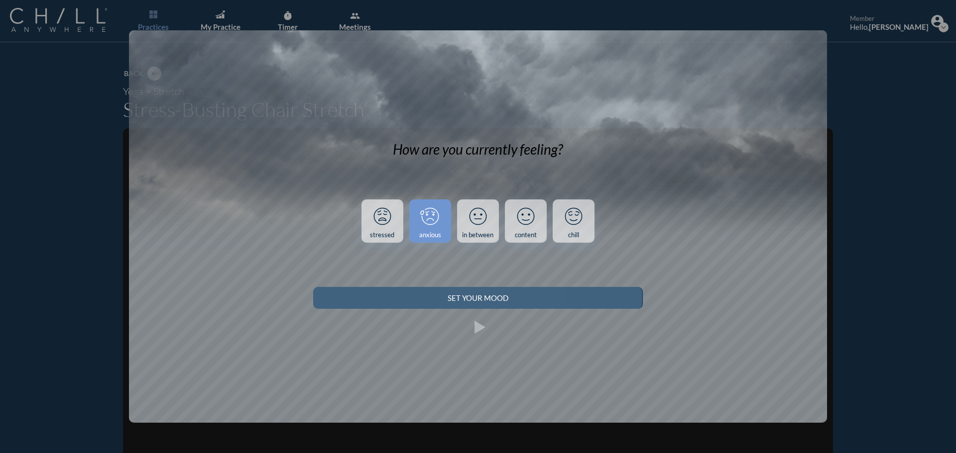
click at [418, 298] on div "Set your Mood" at bounding box center [478, 298] width 294 height 9
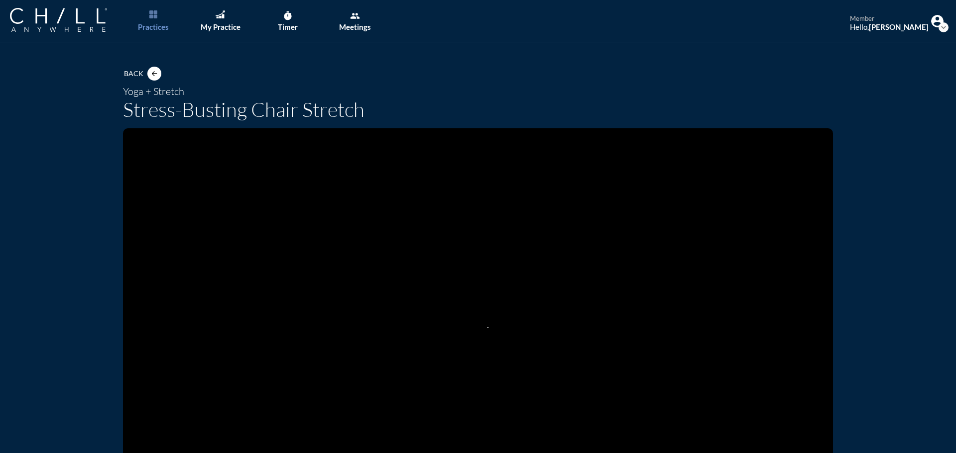
scroll to position [149, 0]
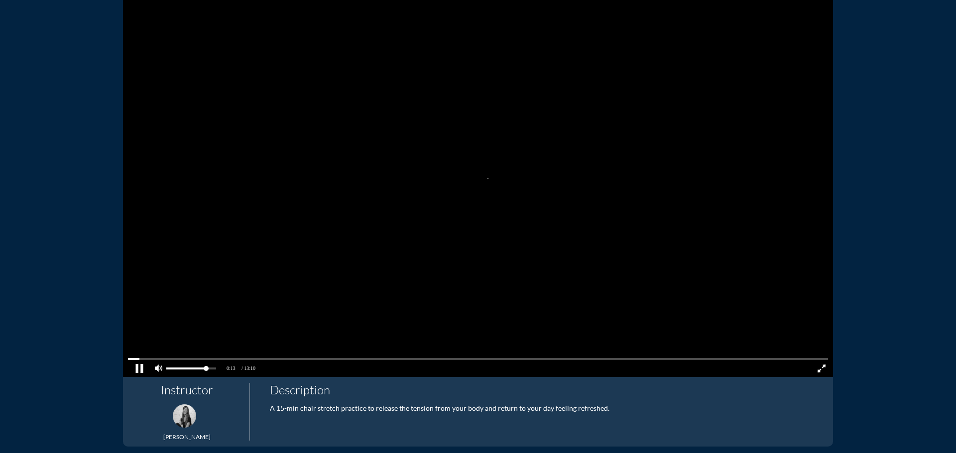
click at [137, 367] on pjsdiv at bounding box center [138, 368] width 17 height 17
